Goal: Information Seeking & Learning: Check status

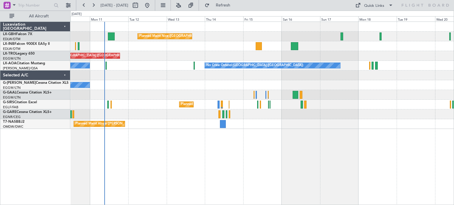
click at [211, 90] on div "Owner" at bounding box center [261, 85] width 383 height 10
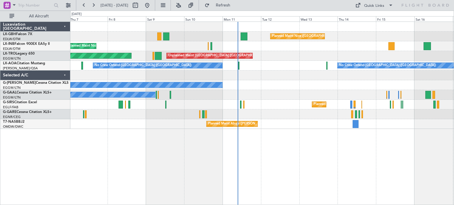
click at [310, 98] on div "Planned Maint Nice (Côte d'Azur Airport) Unplanned Maint Nice (Côte d'Azur Airp…" at bounding box center [261, 75] width 383 height 107
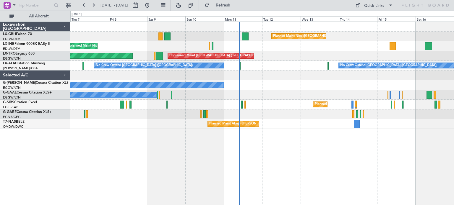
click at [374, 151] on div "Planned Maint Nice (Côte d'Azur Airport) Unplanned Maint Nice (Côte d'Azur Airp…" at bounding box center [261, 114] width 383 height 184
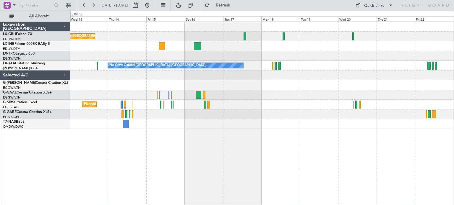
click at [66, 112] on div "Planned Maint Nice (Côte d'Azur Airport) Unplanned Maint London (Luton) No Crew…" at bounding box center [227, 108] width 454 height 195
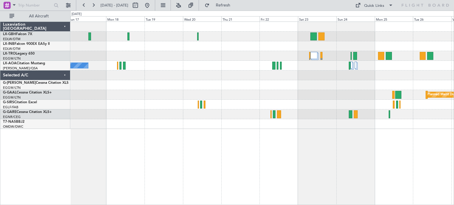
click at [167, 100] on div "No Crew Ostend-brugge (Ostend) Planned Maint Dusseldorf MEL Abuja (Nnamdi Aziki…" at bounding box center [261, 75] width 383 height 107
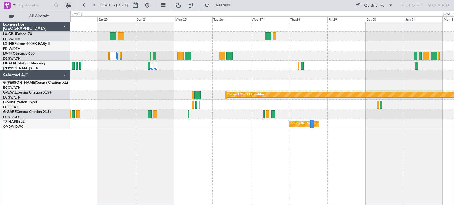
click at [107, 98] on div "Planned Maint Dusseldorf MEL Abuja (Nnamdi Azikiwe Intl)" at bounding box center [261, 75] width 383 height 107
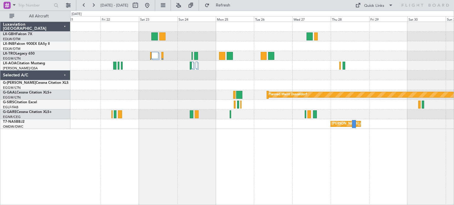
click at [154, 129] on div "Planned Maint Dusseldorf MEL Abuja (Nnamdi Azikiwe Intl)" at bounding box center [261, 114] width 383 height 184
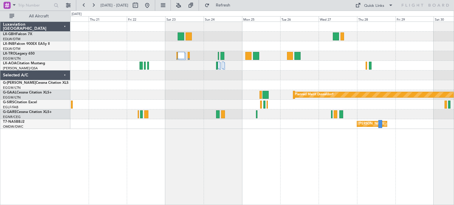
click at [189, 109] on div at bounding box center [261, 105] width 383 height 10
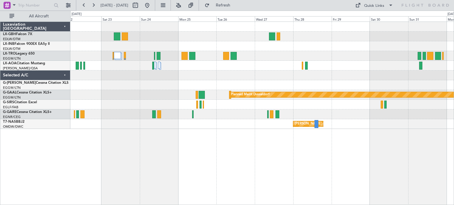
click at [141, 87] on div "Planned Maint Dusseldorf MEL Abuja (Nnamdi Azikiwe Intl)" at bounding box center [261, 75] width 383 height 107
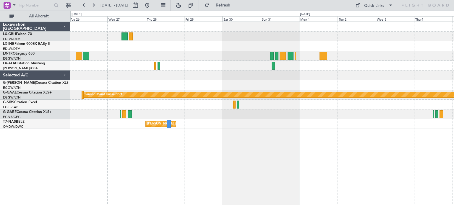
click at [255, 136] on div "No Crew Planned Maint Dusseldorf MEL Abuja (Nnamdi Azikiwe Intl)" at bounding box center [261, 114] width 383 height 184
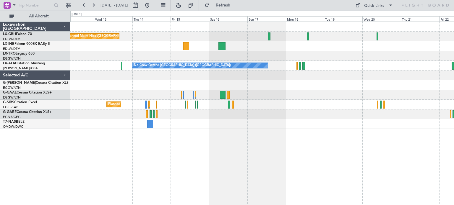
click at [122, 145] on div "Planned Maint Nice (Côte d'Azur Airport) Unplanned Maint London (Luton) No Crew…" at bounding box center [261, 114] width 383 height 184
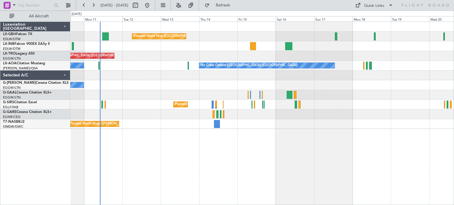
click at [285, 129] on div "Planned Maint Nice (Côte d'Azur Airport) Unplanned Maint London (Luton) Planned…" at bounding box center [261, 114] width 383 height 184
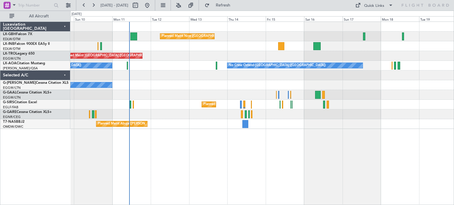
click at [267, 129] on div "Planned Maint Abuja ([PERSON_NAME] Intl)" at bounding box center [261, 124] width 383 height 10
